Goal: Check status: Check status

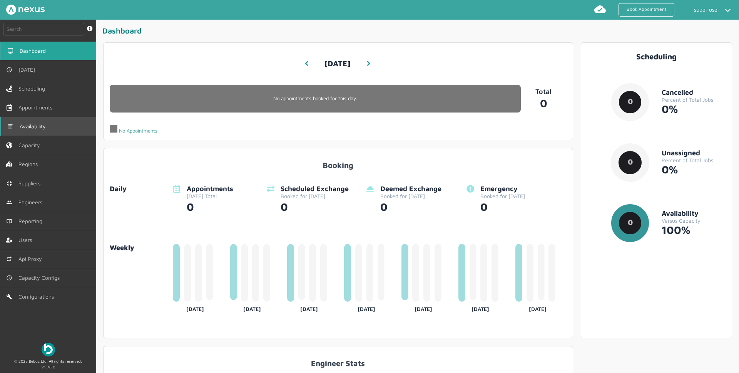
click at [44, 129] on span "Availability" at bounding box center [34, 126] width 29 height 6
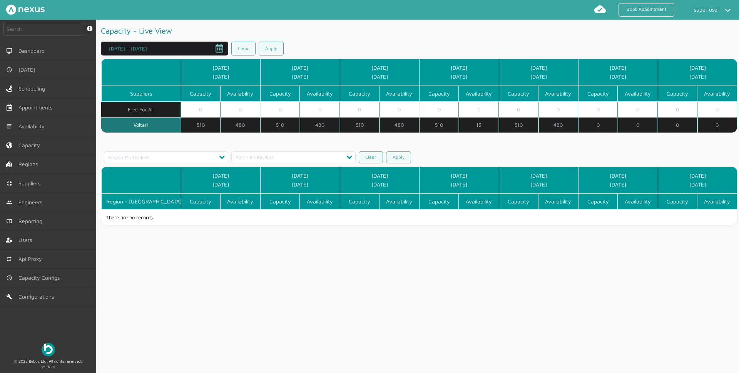
click at [221, 48] on span "Open calendar" at bounding box center [219, 48] width 18 height 18
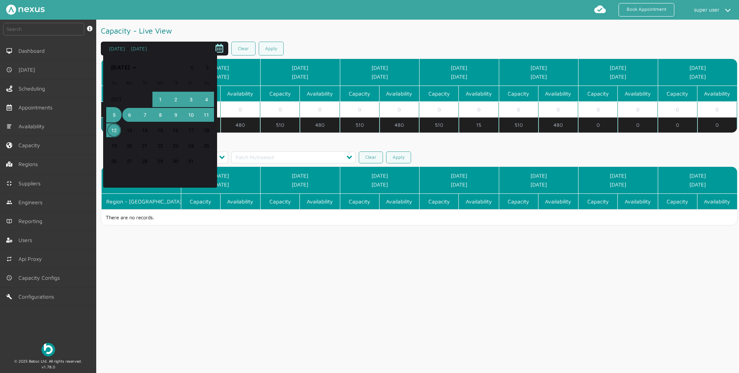
click at [160, 101] on span "1" at bounding box center [160, 99] width 14 height 14
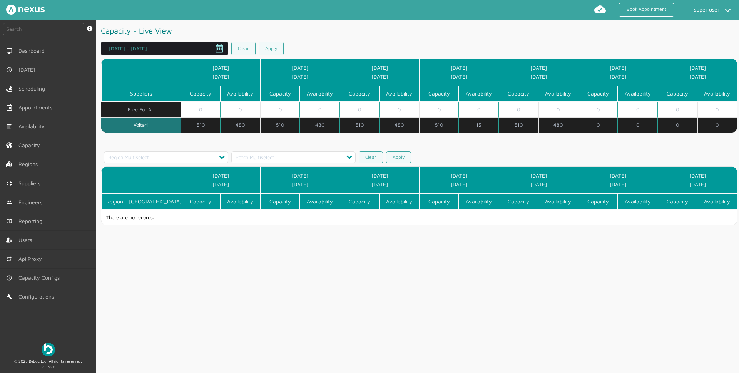
type input "[DATE]"
click at [219, 50] on span "Open calendar" at bounding box center [219, 48] width 18 height 18
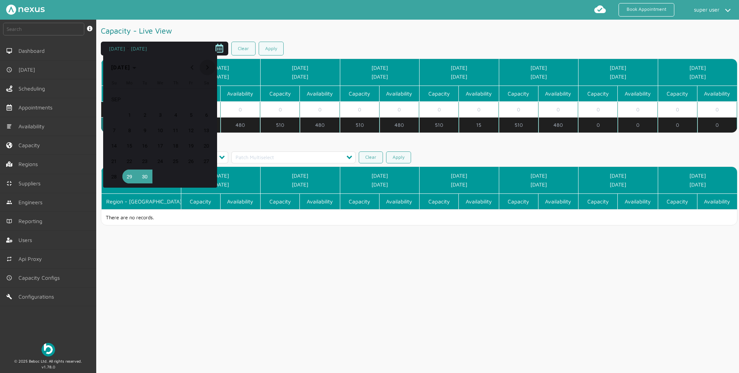
click at [213, 65] on span "Next month" at bounding box center [207, 67] width 15 height 15
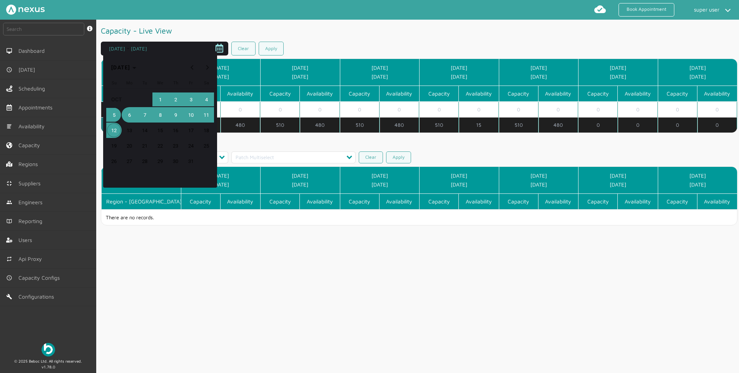
click at [136, 118] on button "6" at bounding box center [129, 114] width 15 height 15
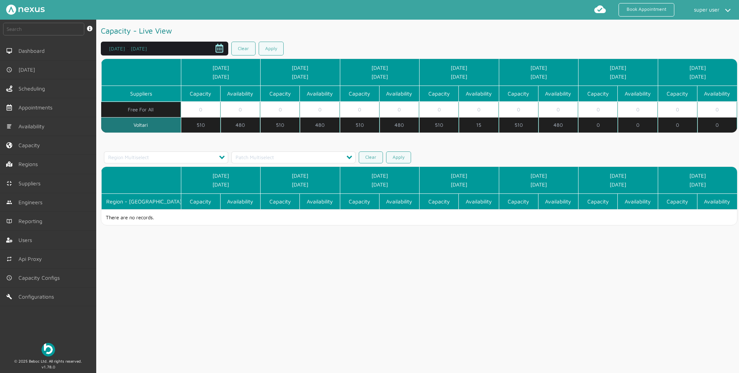
type input "[DATE]"
click at [278, 46] on link "Apply" at bounding box center [271, 49] width 25 height 14
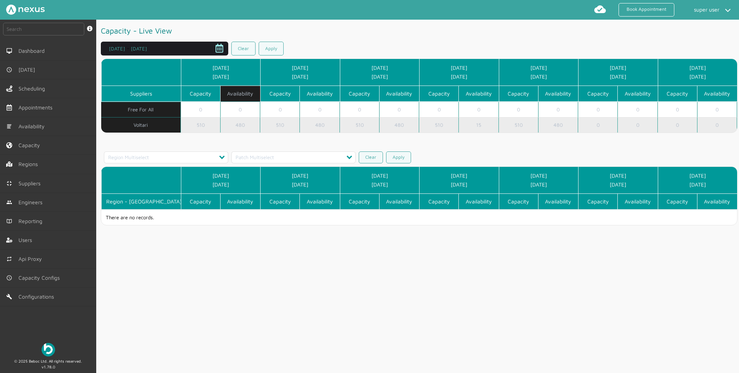
click at [149, 126] on td "Voltari" at bounding box center [141, 124] width 80 height 15
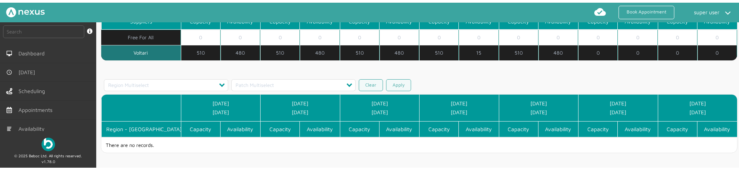
scroll to position [75, 0]
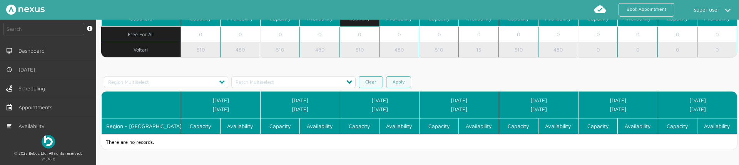
click at [123, 49] on td "Voltari" at bounding box center [141, 49] width 80 height 15
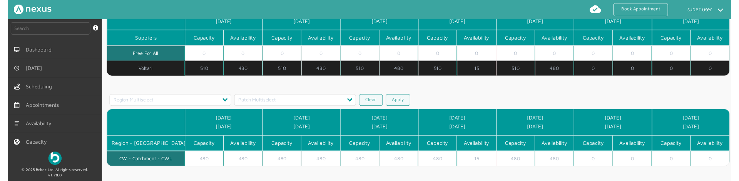
scroll to position [55, 0]
